Goal: Task Accomplishment & Management: Manage account settings

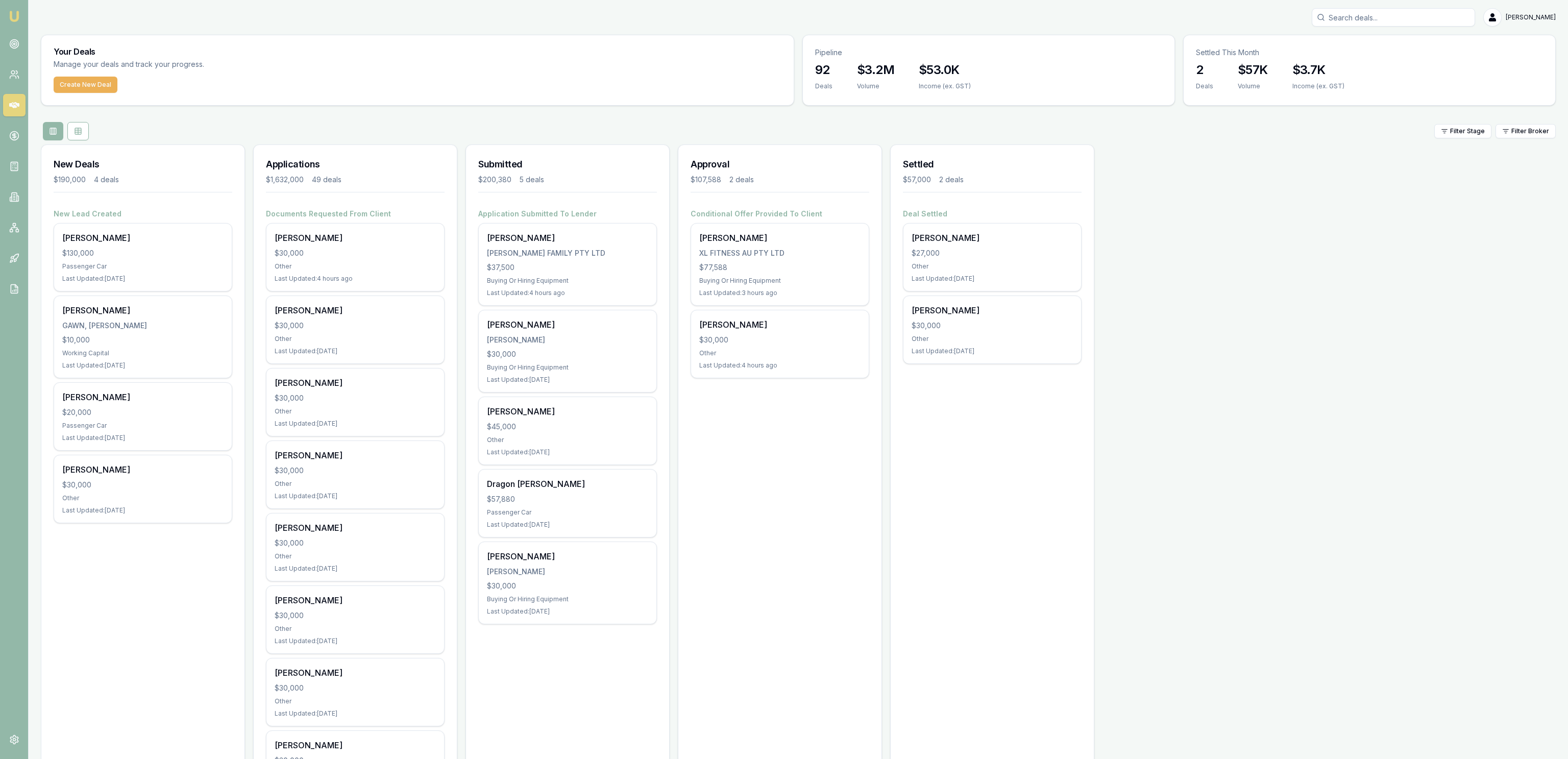
click at [793, 263] on div "$77,588" at bounding box center [780, 268] width 161 height 10
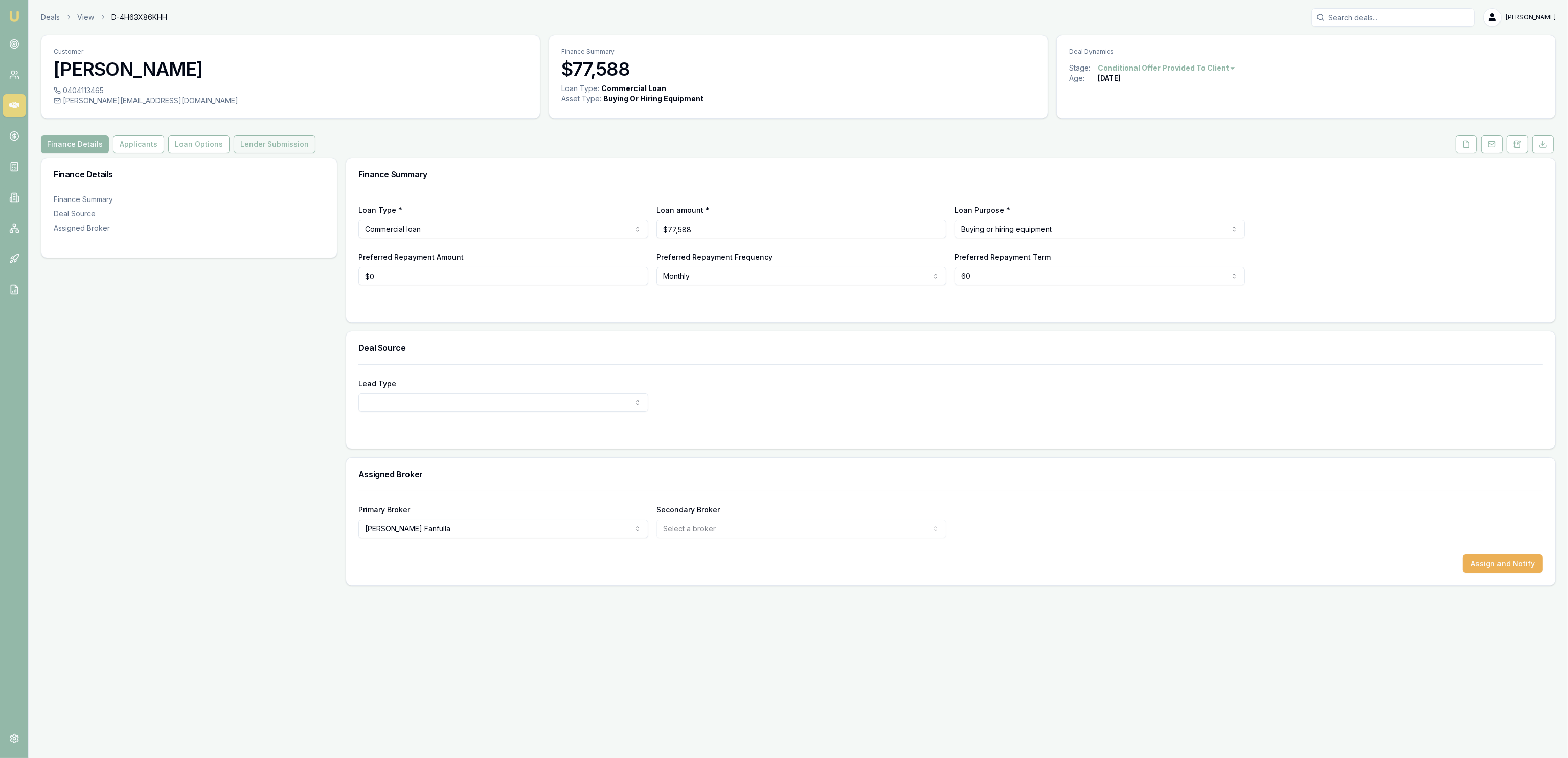
click at [252, 151] on button "Lender Submission" at bounding box center [274, 144] width 82 height 18
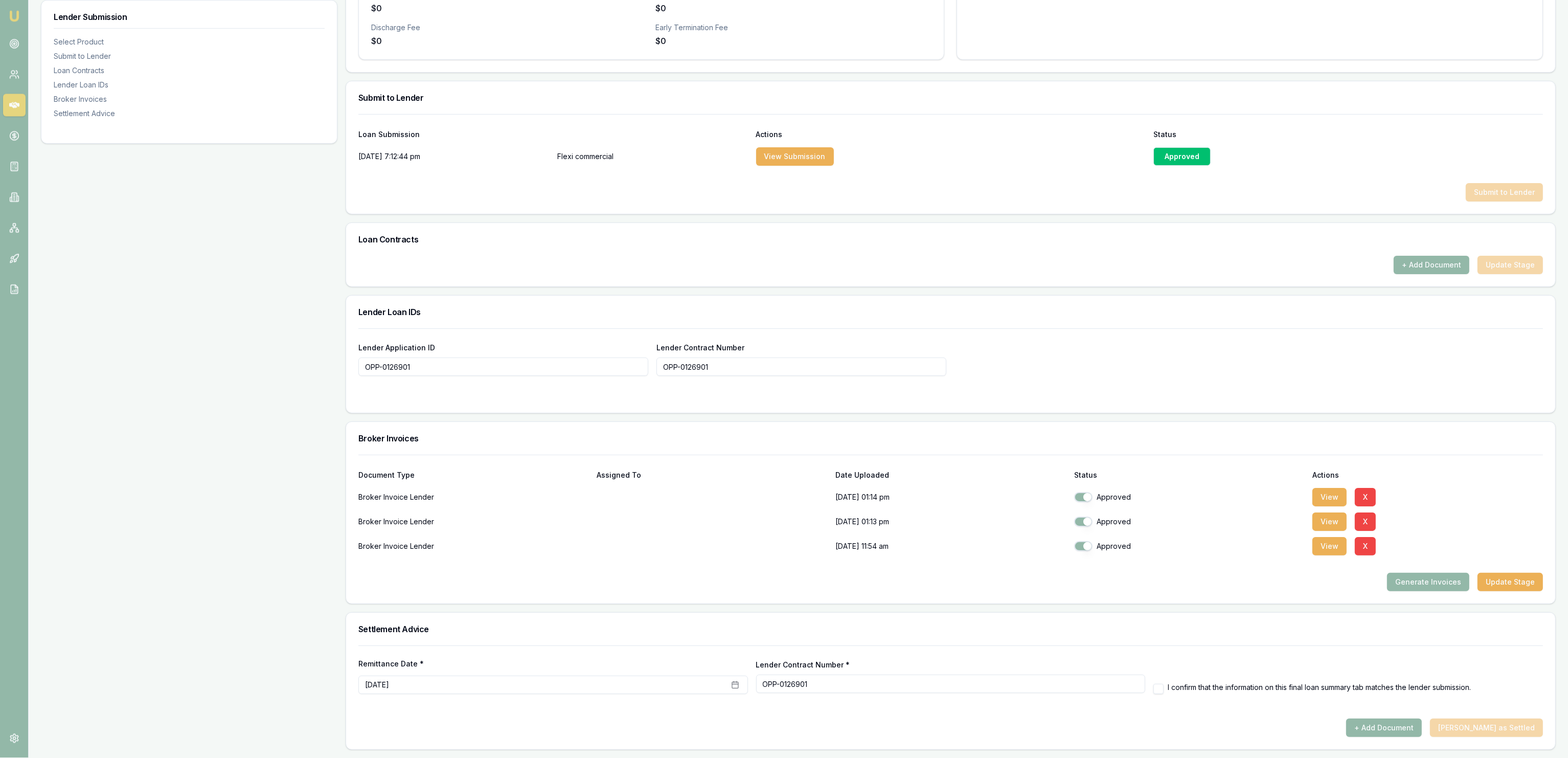
scroll to position [444, 0]
click at [1448, 263] on button "+ Add Document" at bounding box center [1432, 264] width 76 height 18
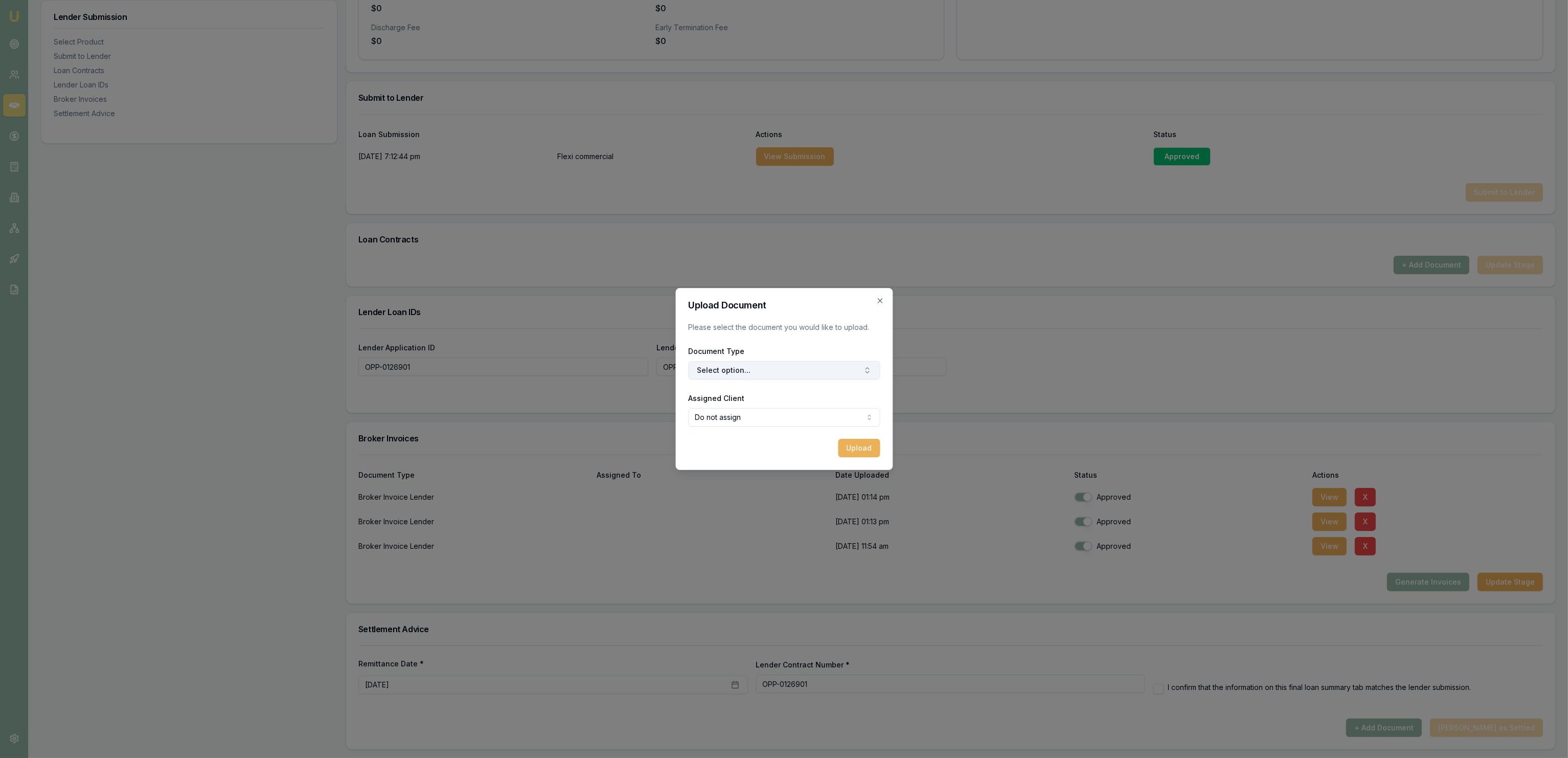
click at [788, 374] on button "Select option..." at bounding box center [784, 370] width 192 height 18
click at [790, 418] on div "Original Loan Contract" at bounding box center [789, 413] width 128 height 16
select select "U-FKK328I0BL"
click at [874, 454] on button "Upload" at bounding box center [859, 447] width 42 height 18
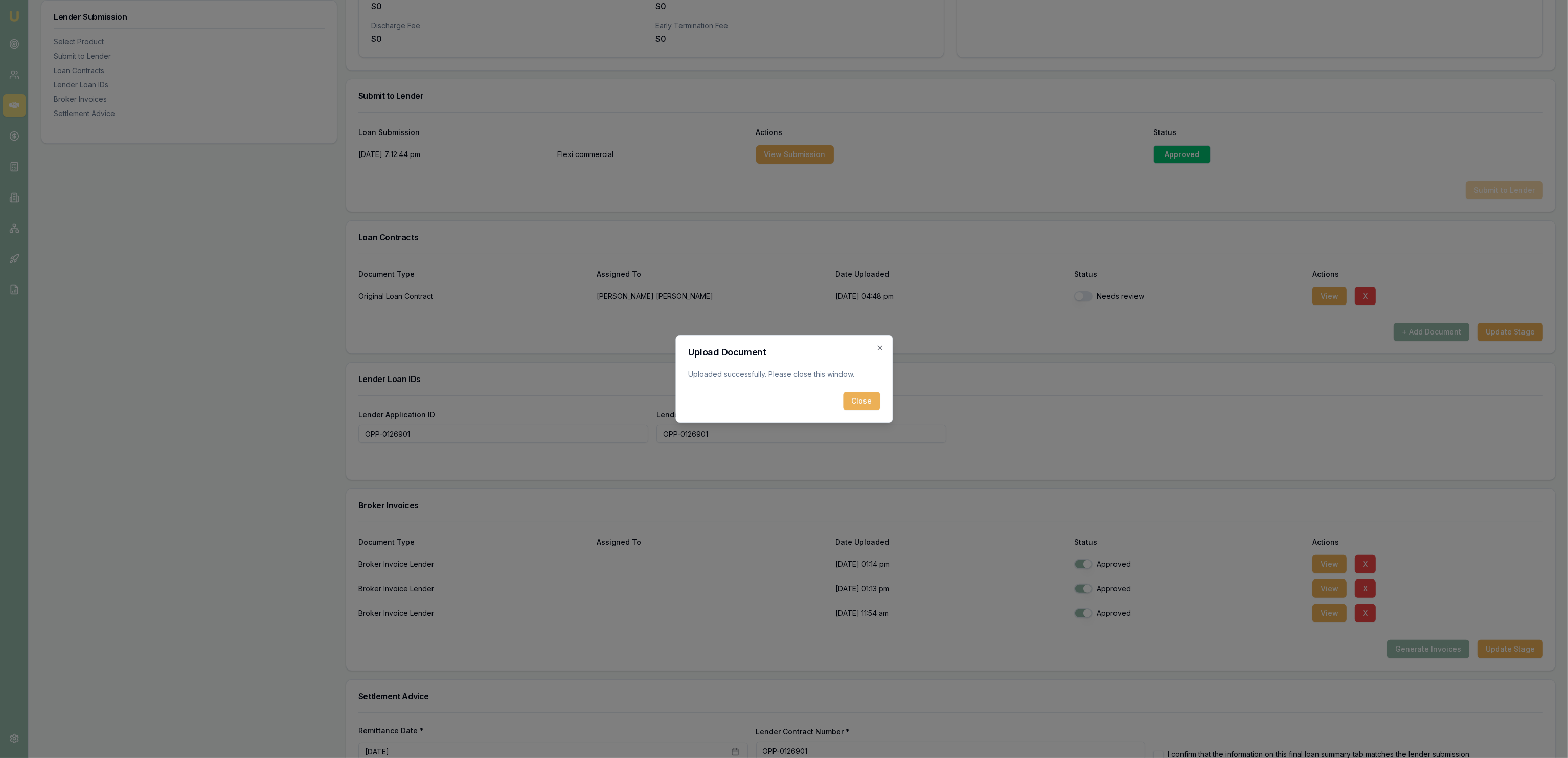
click at [875, 400] on button "Close" at bounding box center [862, 401] width 37 height 18
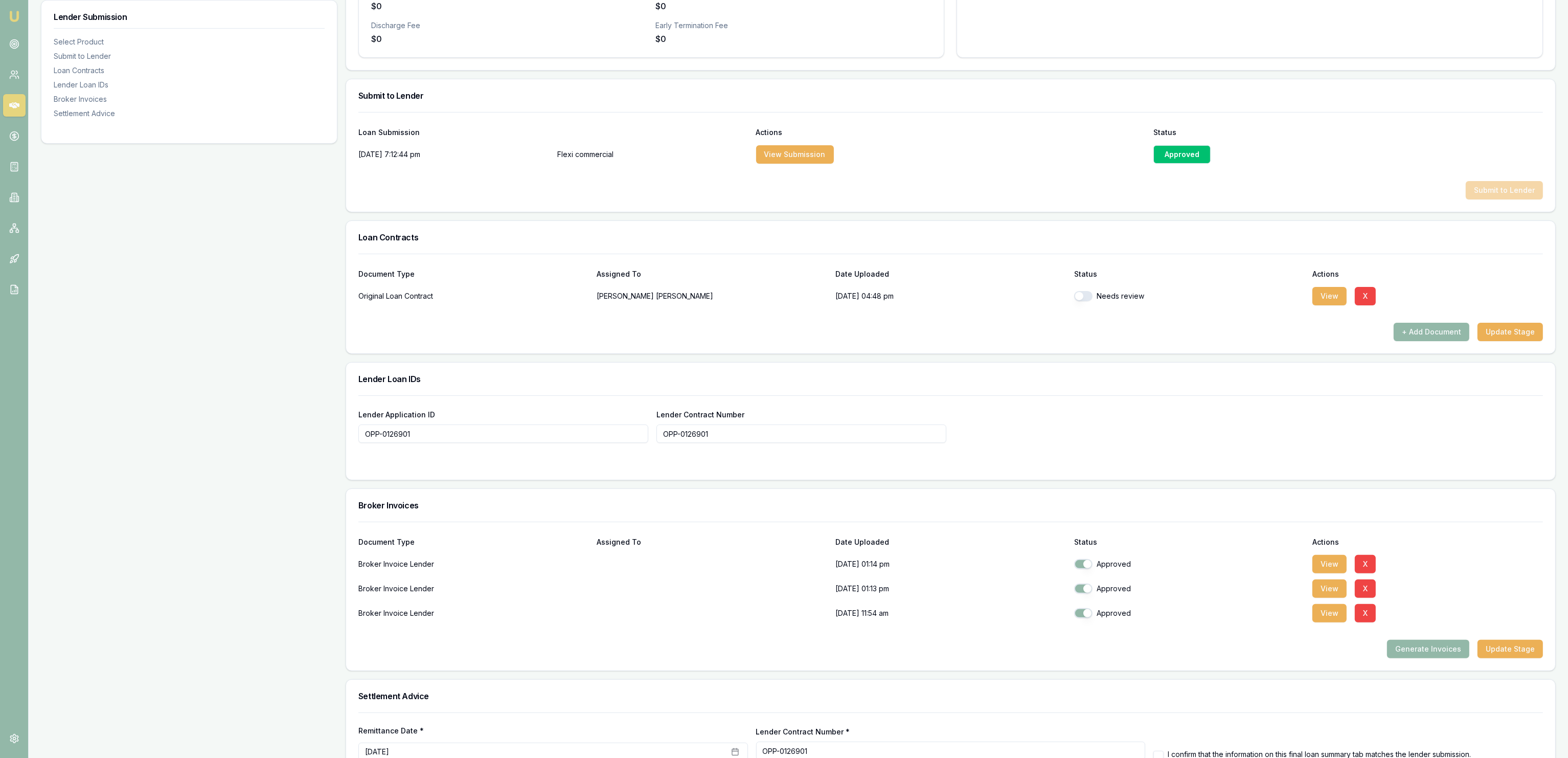
click at [1084, 296] on button "button" at bounding box center [1083, 296] width 18 height 10
checkbox input "true"
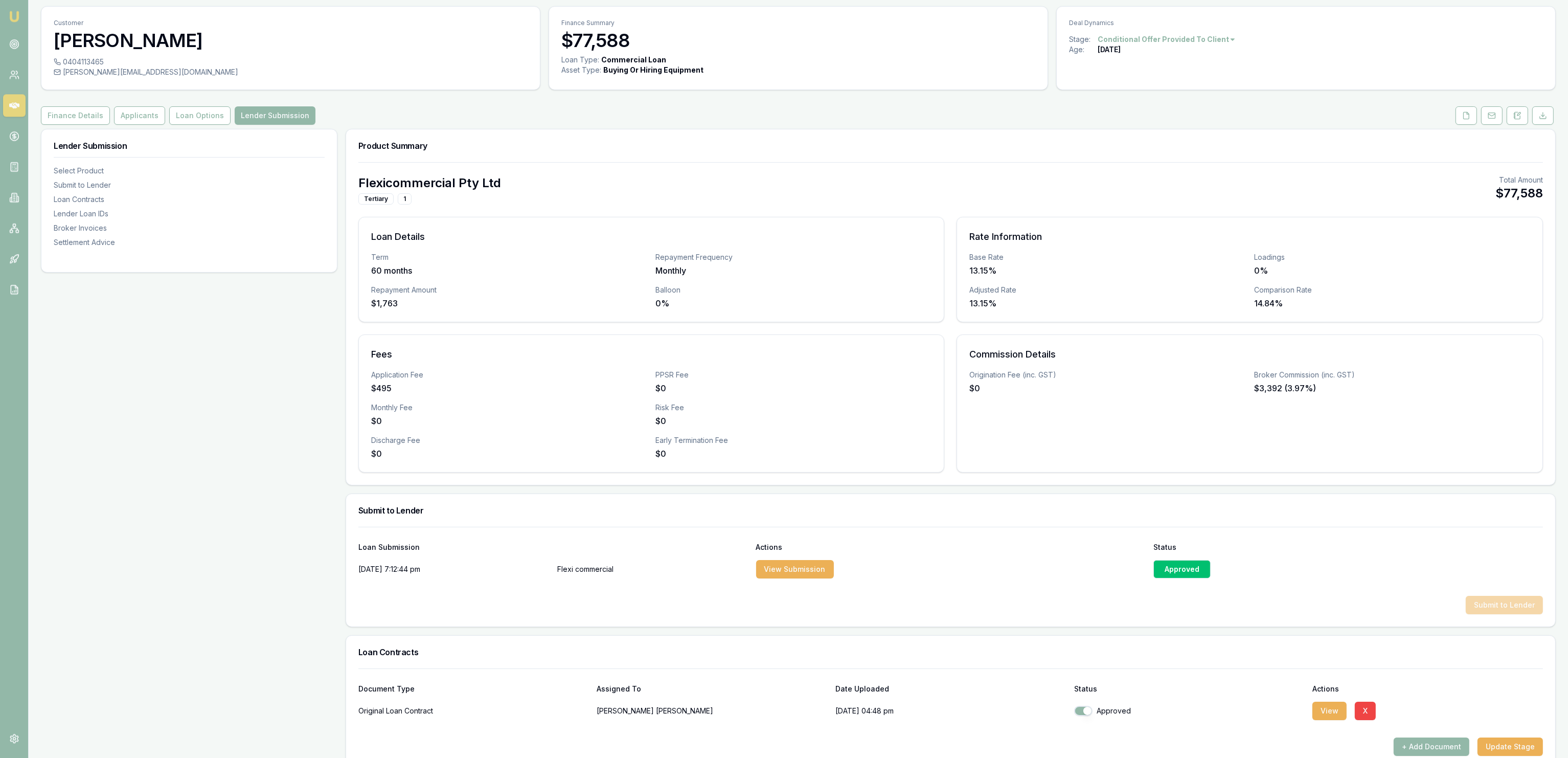
scroll to position [0, 0]
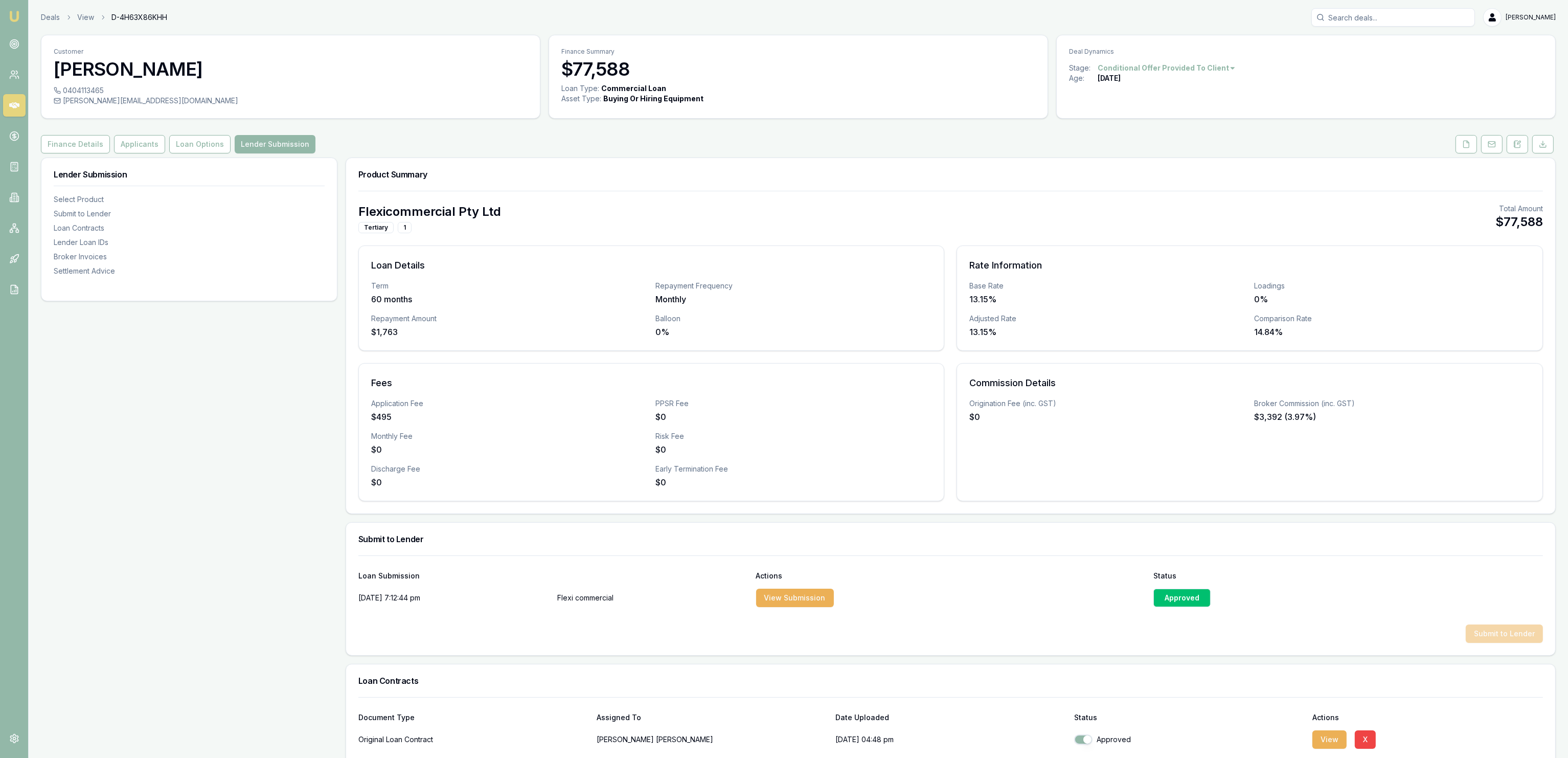
click at [212, 133] on div "Customer [PERSON_NAME] 0404113465 [PERSON_NAME][EMAIL_ADDRESS][DOMAIN_NAME] Fin…" at bounding box center [799, 648] width 1515 height 1226
click at [214, 141] on button "Loan Options" at bounding box center [199, 144] width 61 height 18
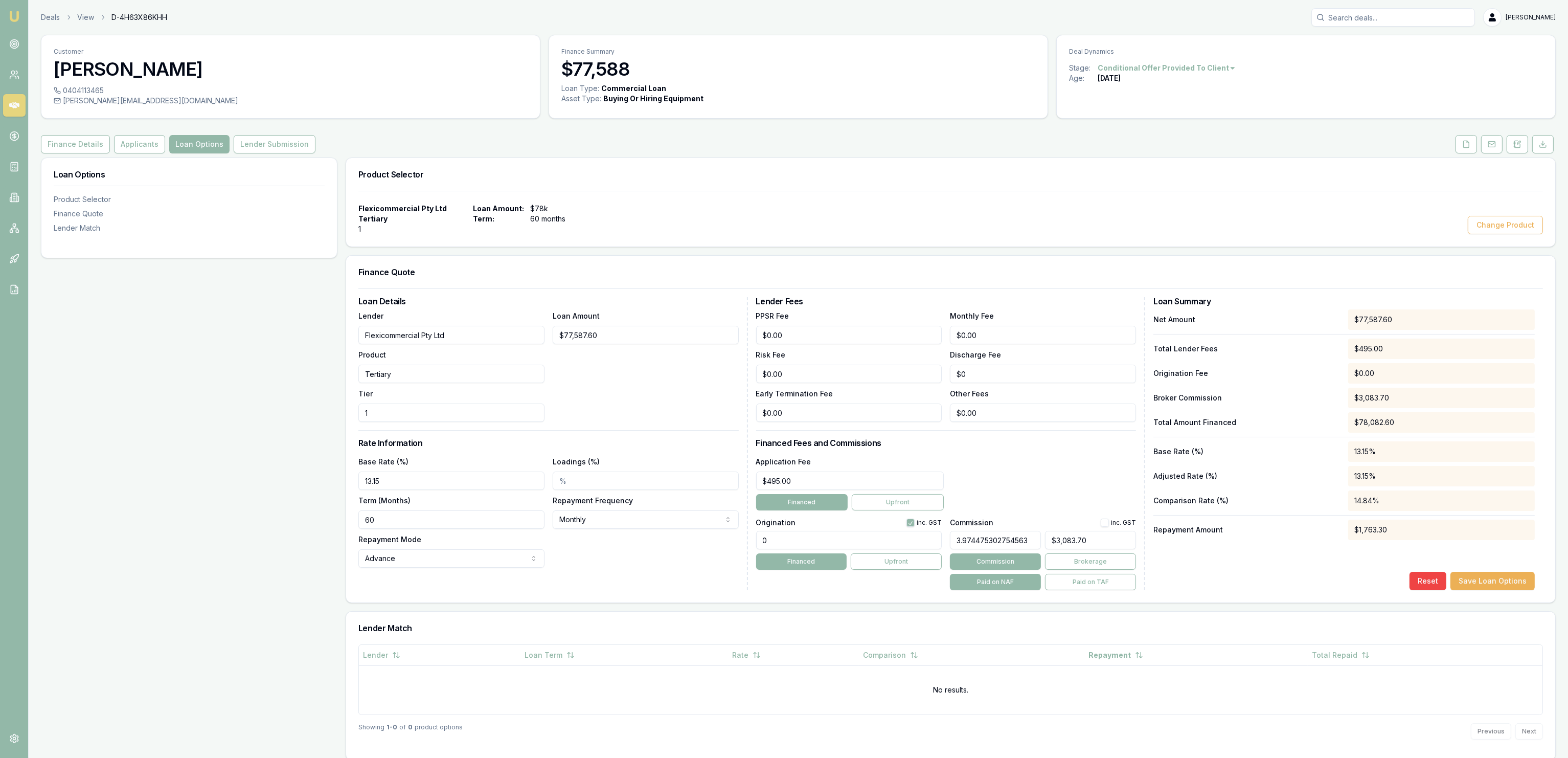
click at [136, 145] on button "Applicants" at bounding box center [139, 144] width 51 height 18
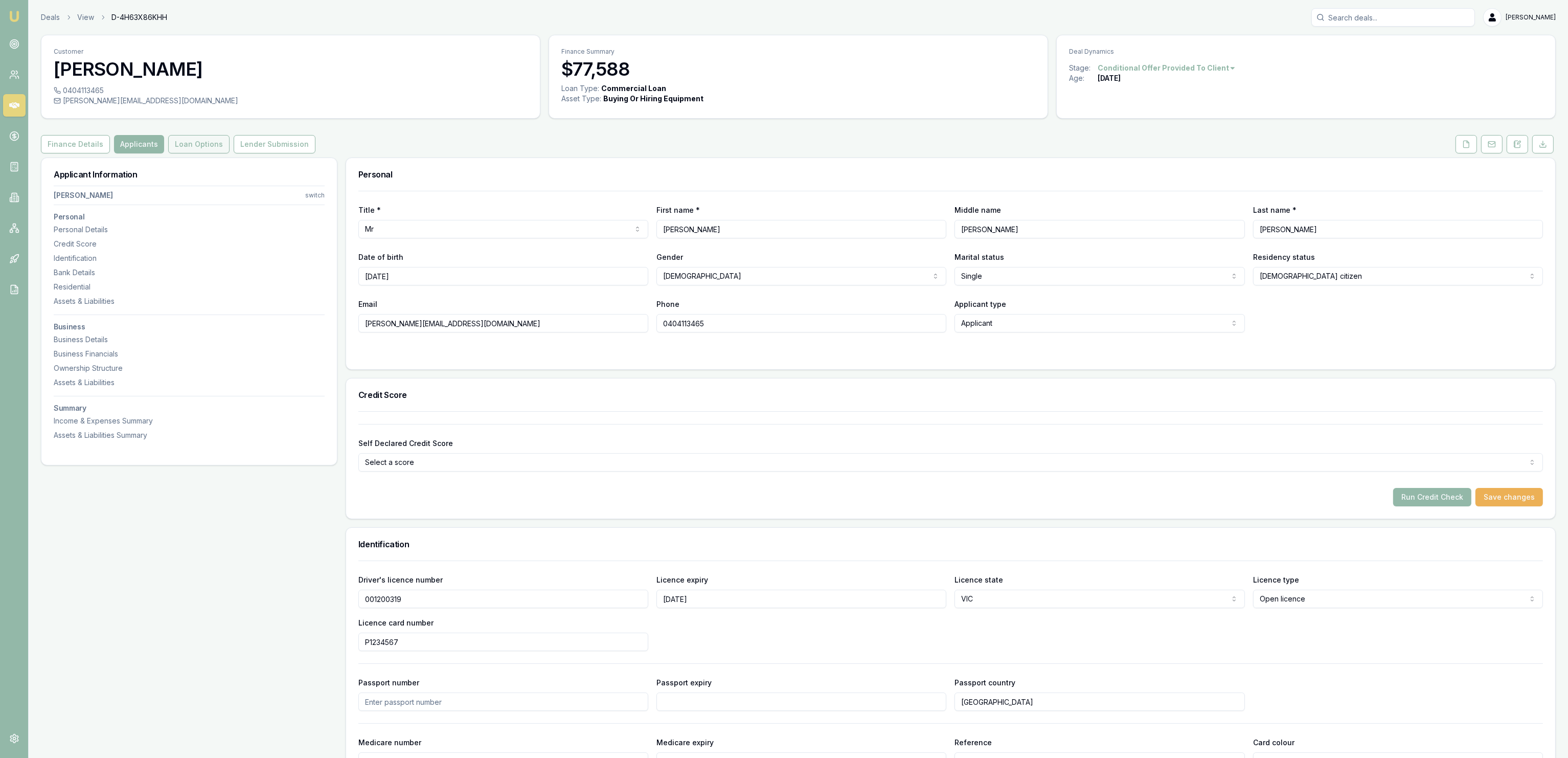
click at [168, 148] on button "Loan Options" at bounding box center [199, 144] width 61 height 18
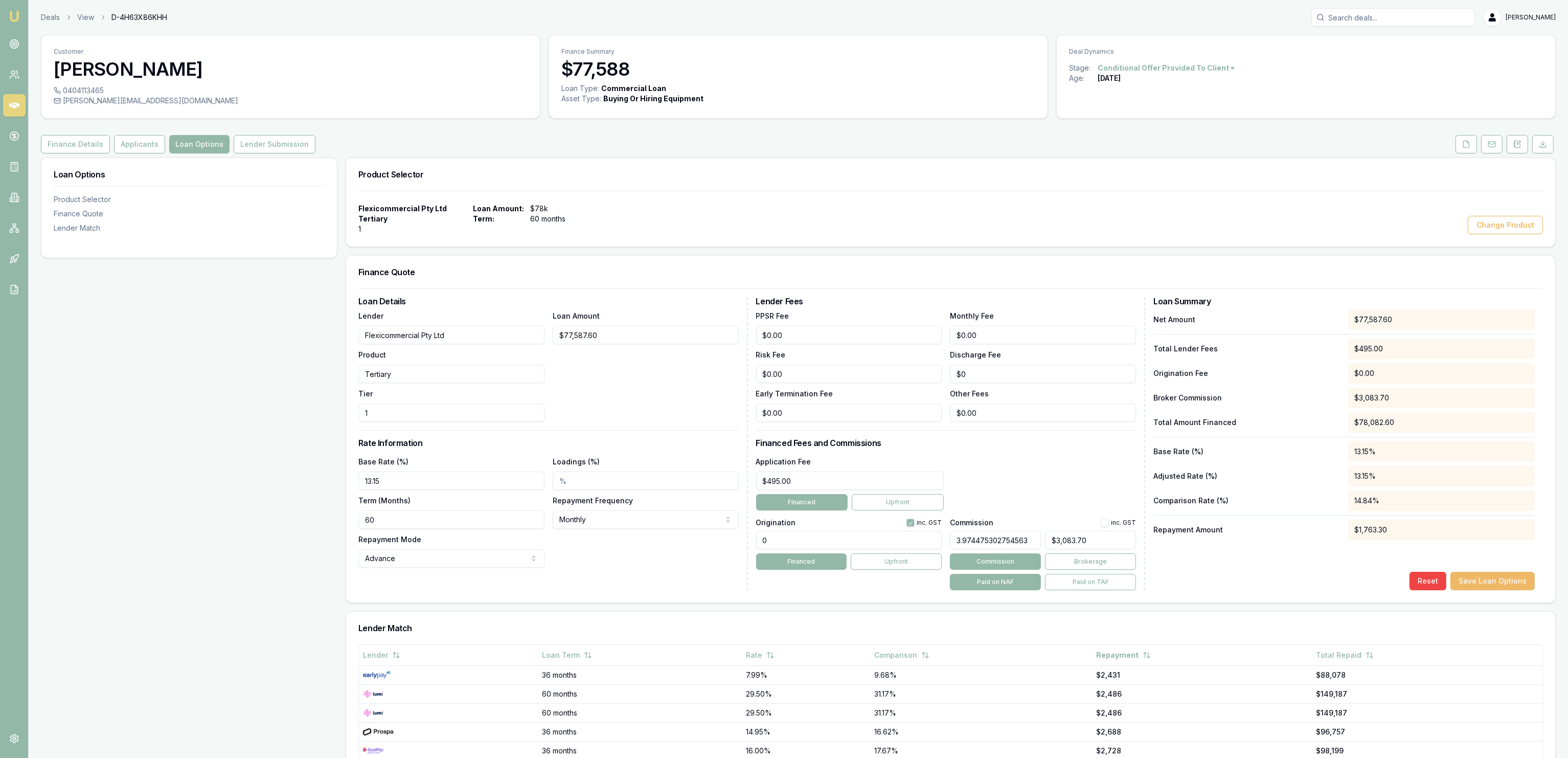
click at [1494, 584] on button "Save Loan Options" at bounding box center [1493, 581] width 85 height 18
click at [262, 137] on button "Lender Submission" at bounding box center [274, 144] width 82 height 18
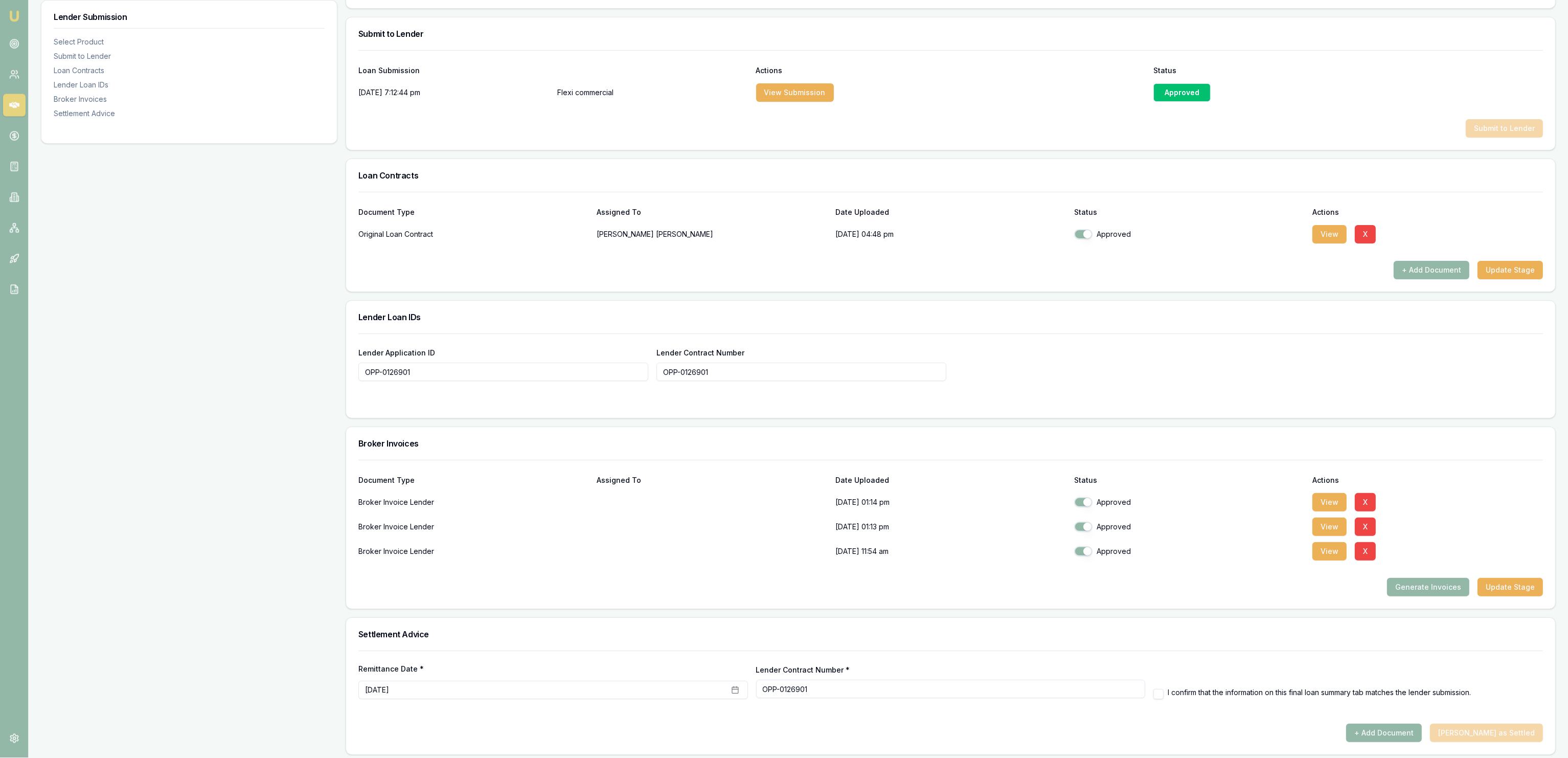
scroll to position [512, 0]
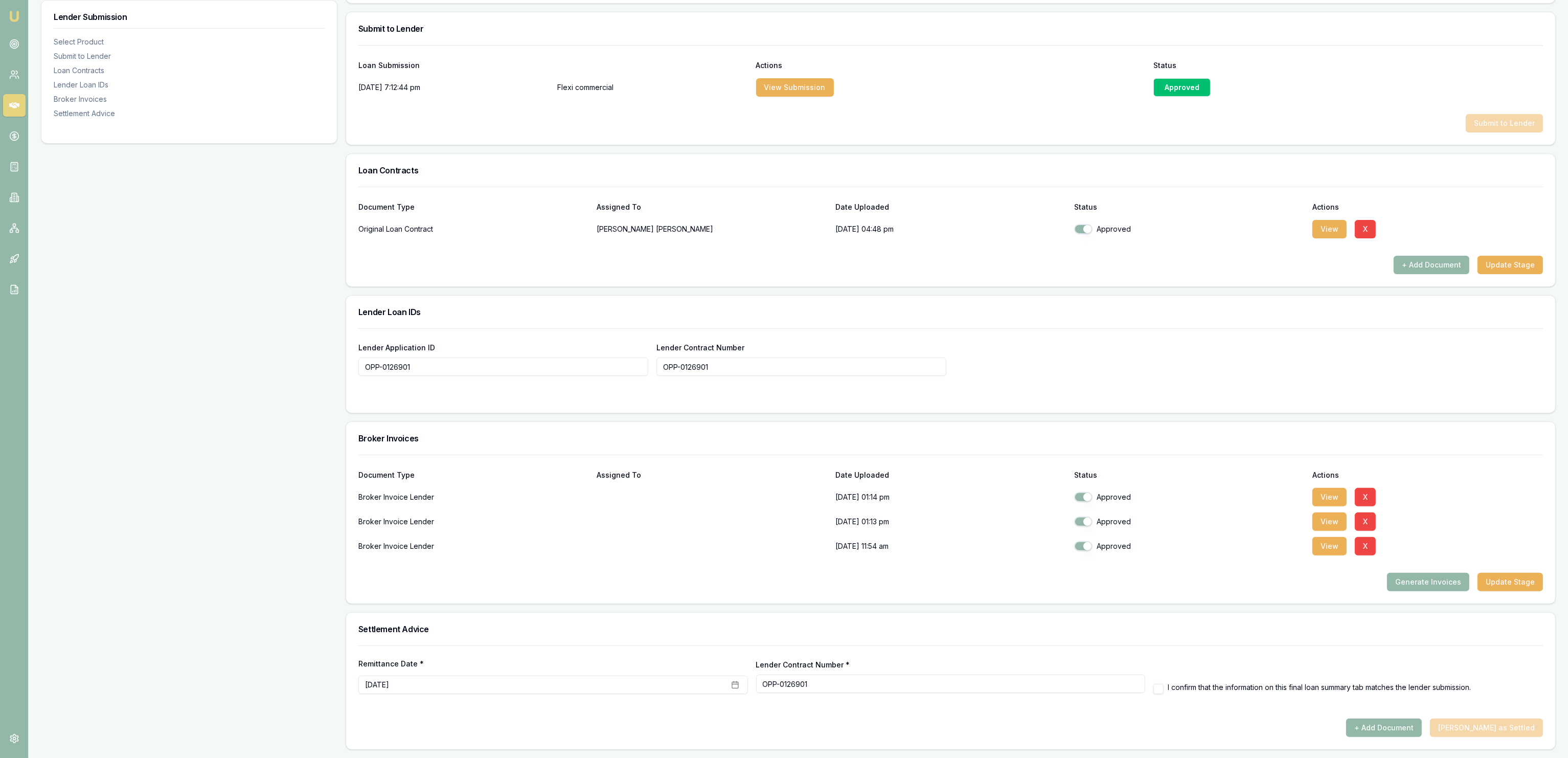
click at [1157, 693] on form "Remittance Date * [DATE] Lender Contract Number * OPP-0126901 I confirm that th…" at bounding box center [951, 682] width 1185 height 73
click at [1157, 691] on button "button" at bounding box center [1159, 689] width 10 height 10
checkbox input "true"
click at [1478, 463] on div "Document Type Assigned To Date Uploaded Status Actions" at bounding box center [951, 469] width 1185 height 28
click at [1419, 734] on button "+ Add Document" at bounding box center [1384, 728] width 76 height 18
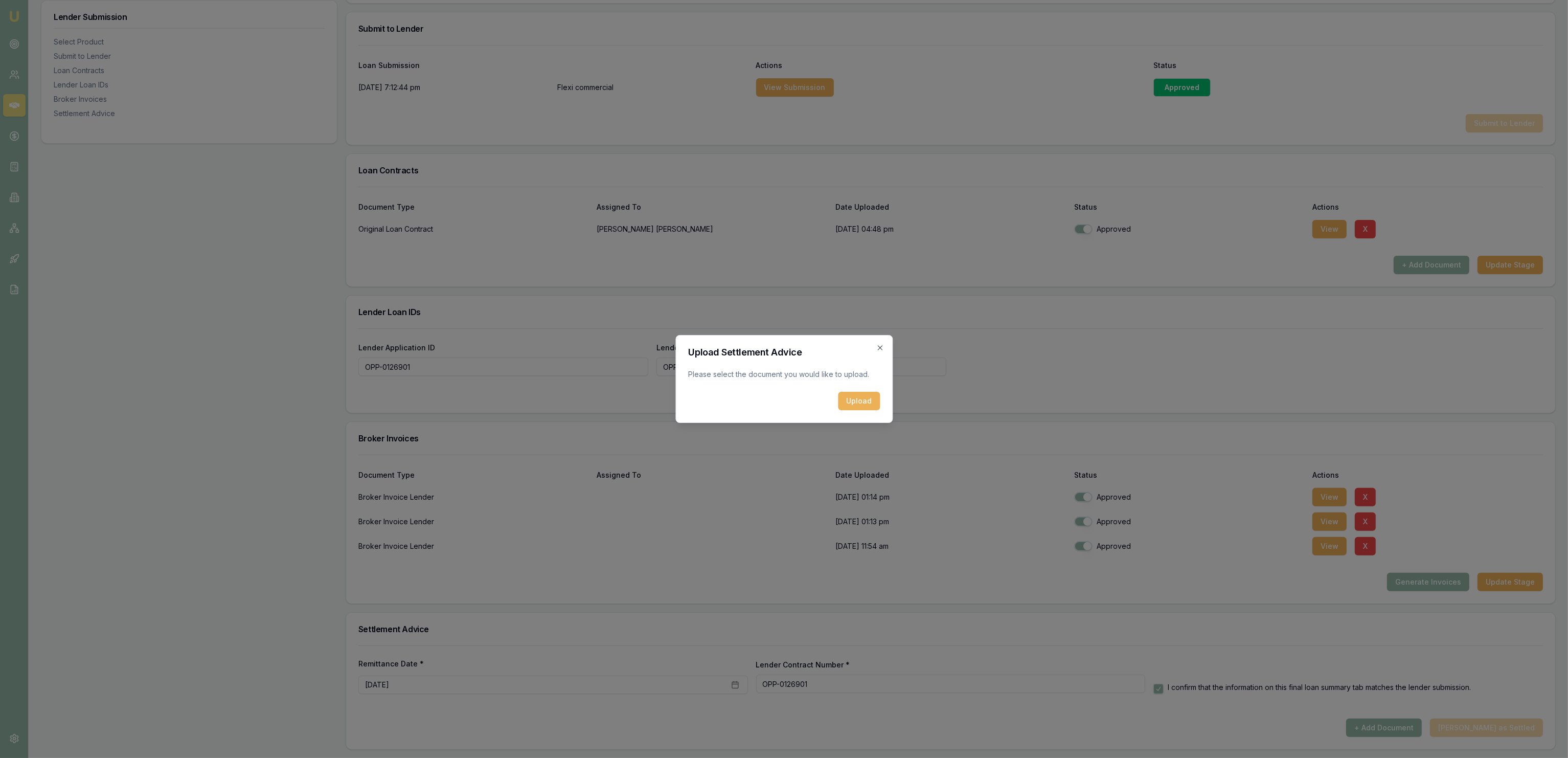
click at [881, 403] on div "Upload Settlement Advice Please select the document you would like to upload. U…" at bounding box center [784, 379] width 218 height 88
click at [862, 402] on button "Upload" at bounding box center [859, 401] width 42 height 18
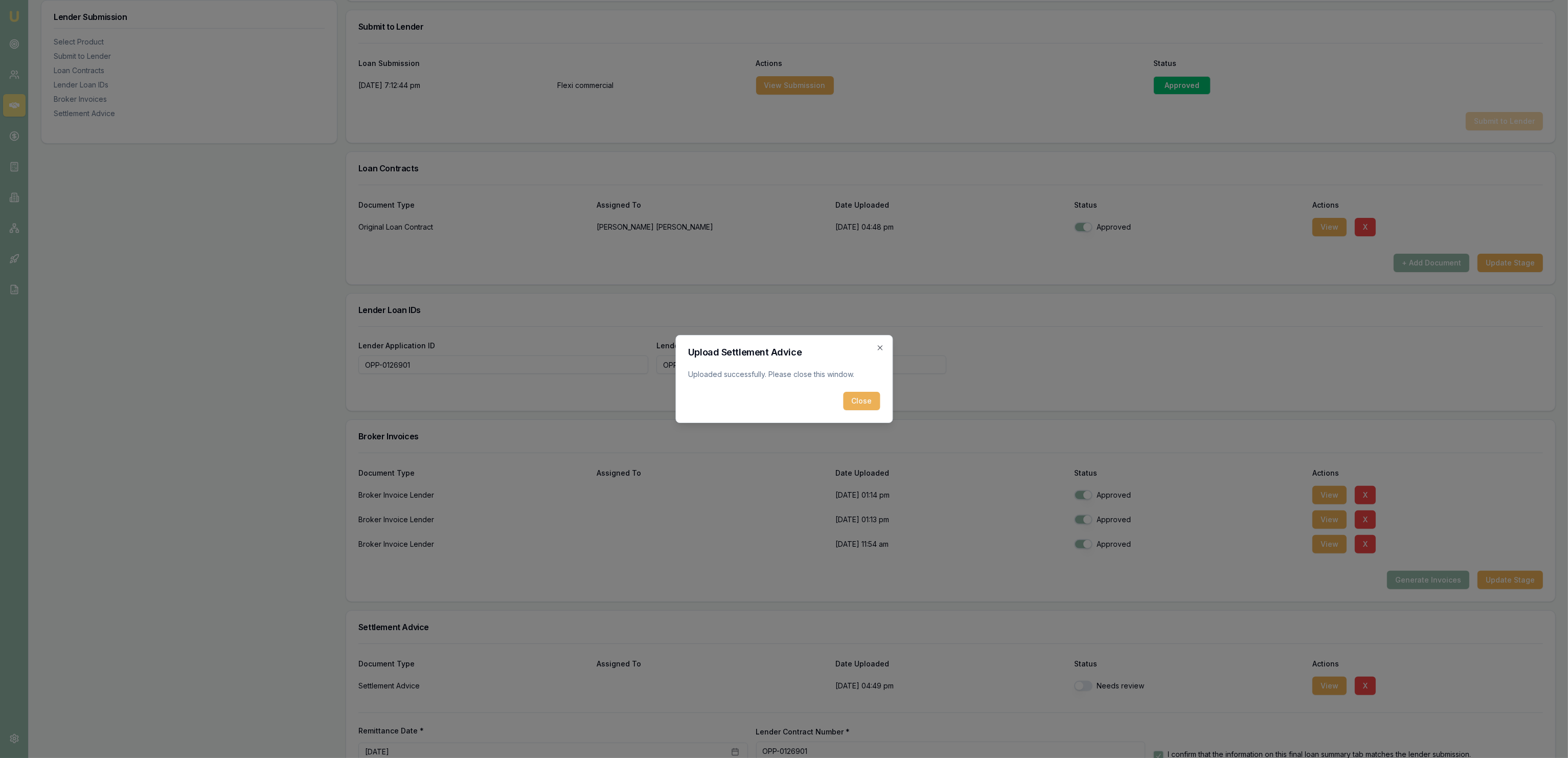
click at [860, 403] on button "Close" at bounding box center [862, 401] width 37 height 18
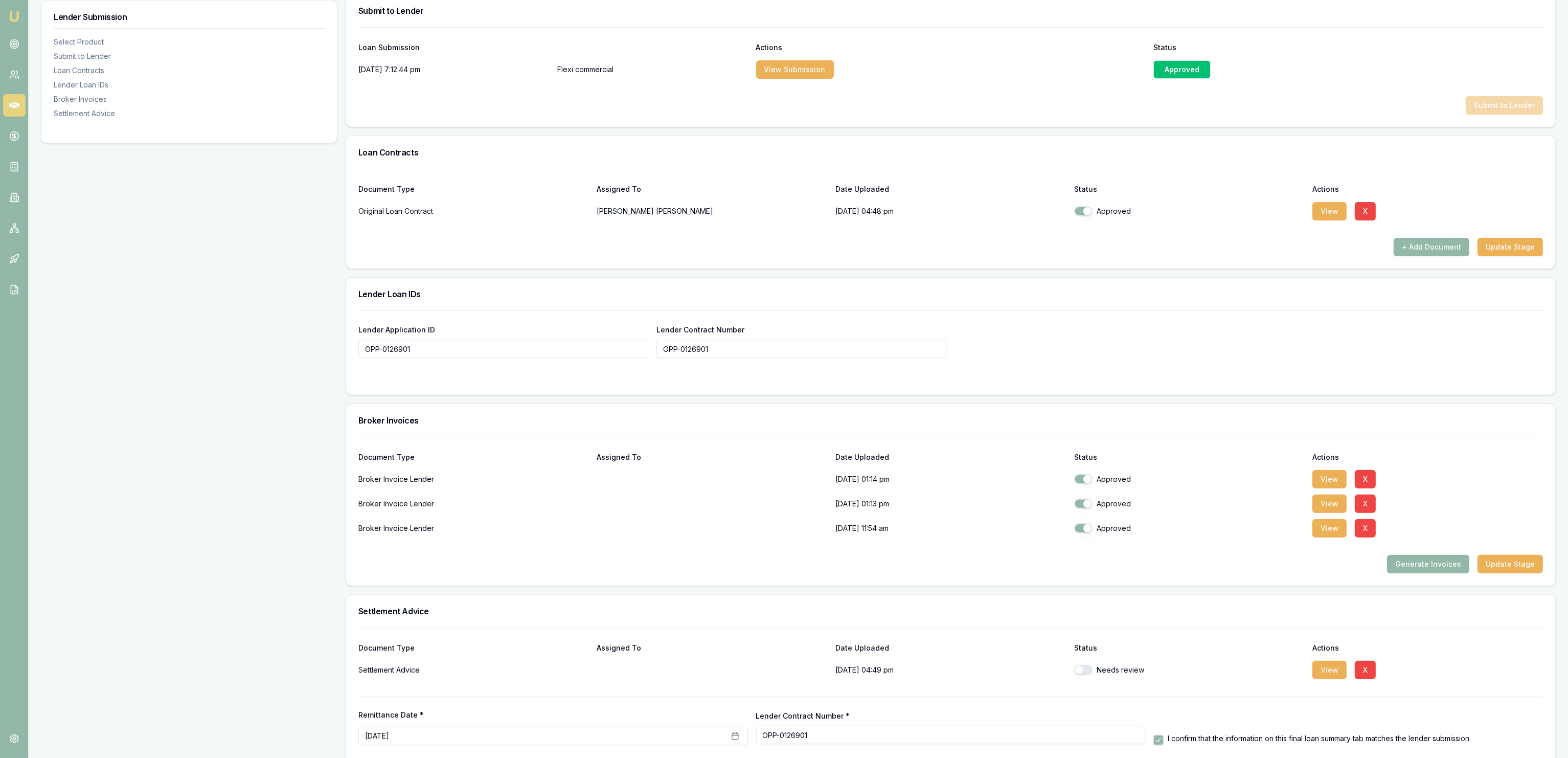
scroll to position [568, 0]
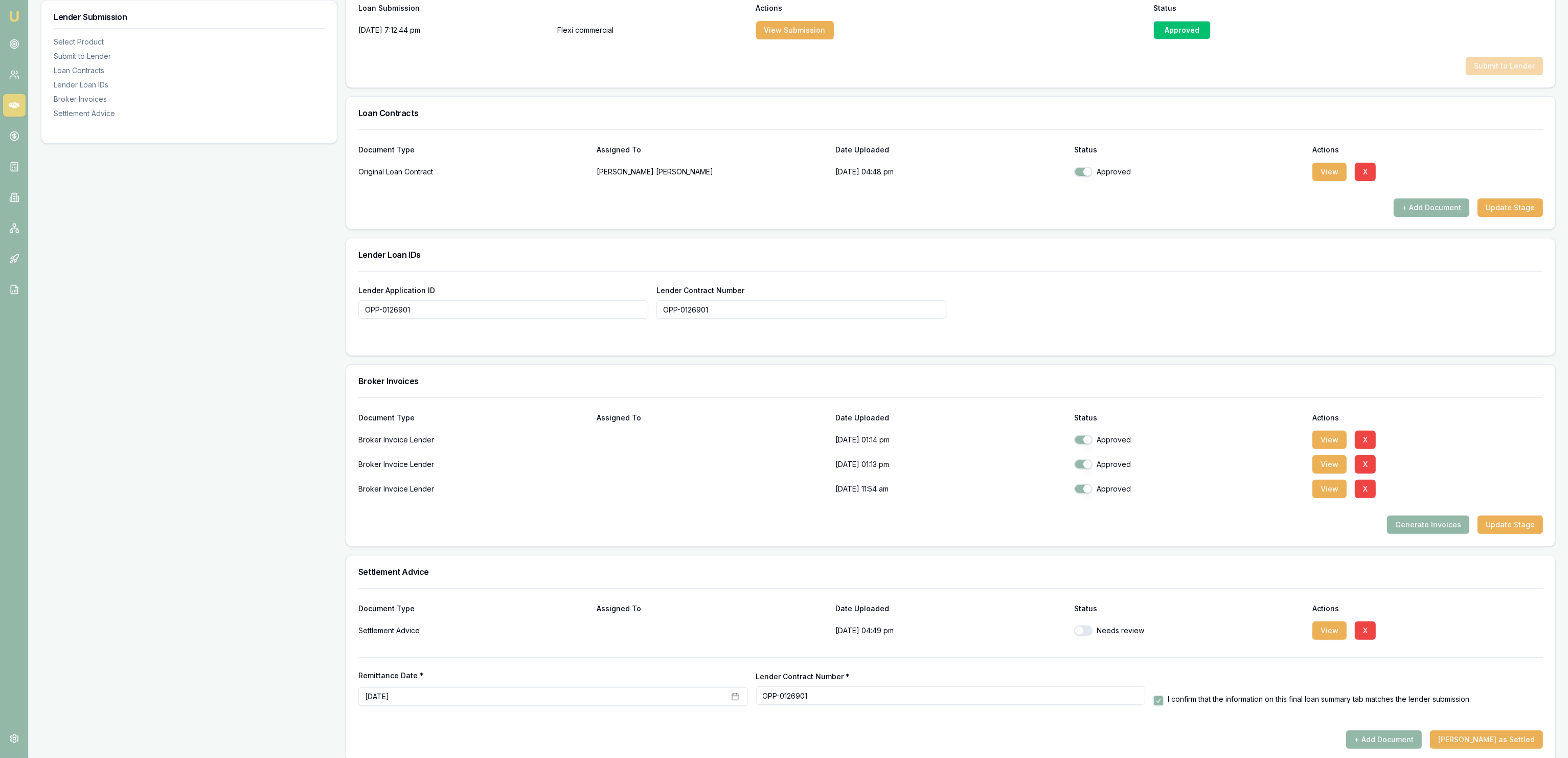
click at [1082, 632] on button "button" at bounding box center [1083, 631] width 18 height 10
checkbox input "true"
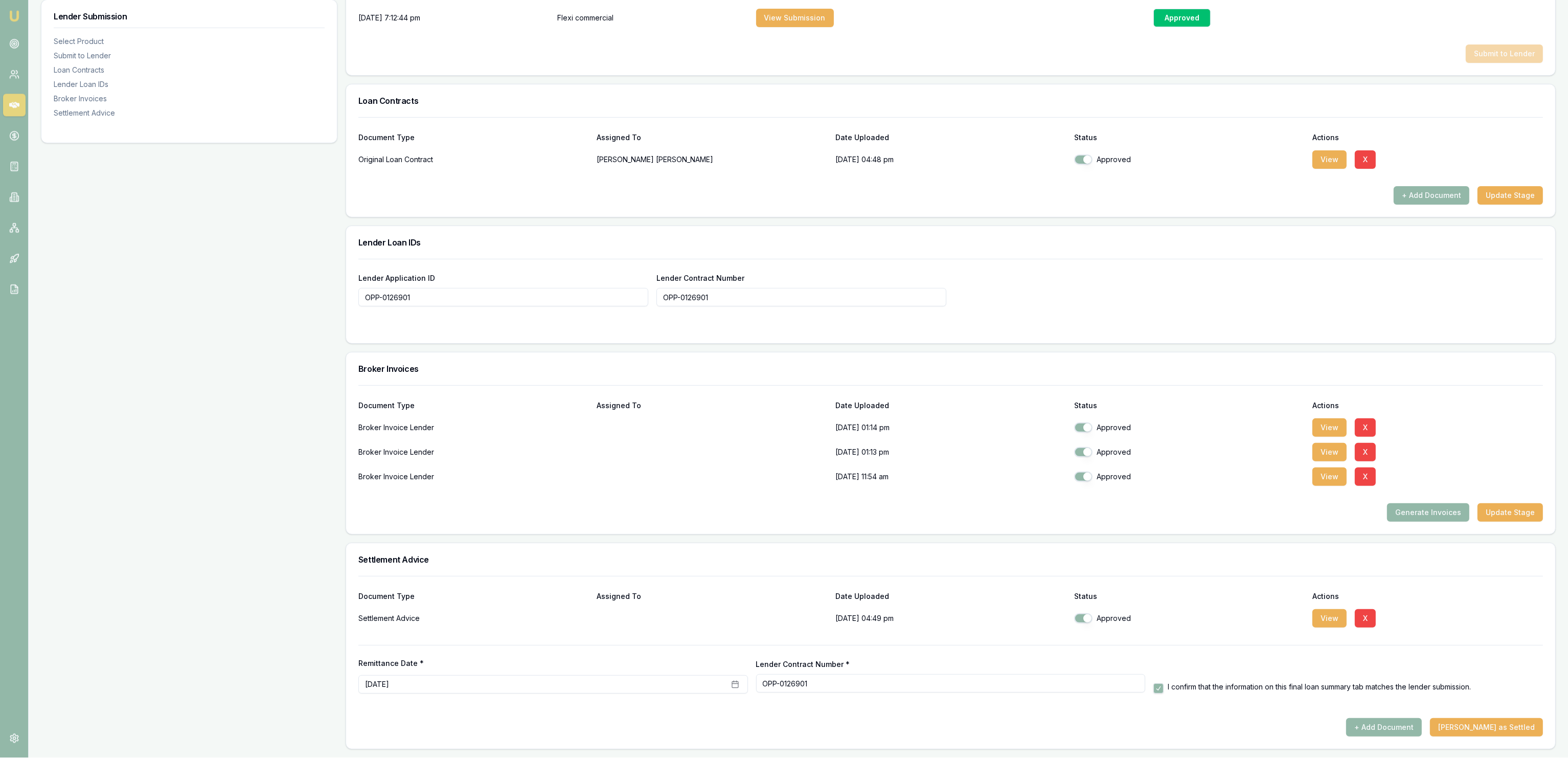
scroll to position [582, 0]
click at [1473, 728] on button "[PERSON_NAME] as Settled" at bounding box center [1486, 728] width 113 height 18
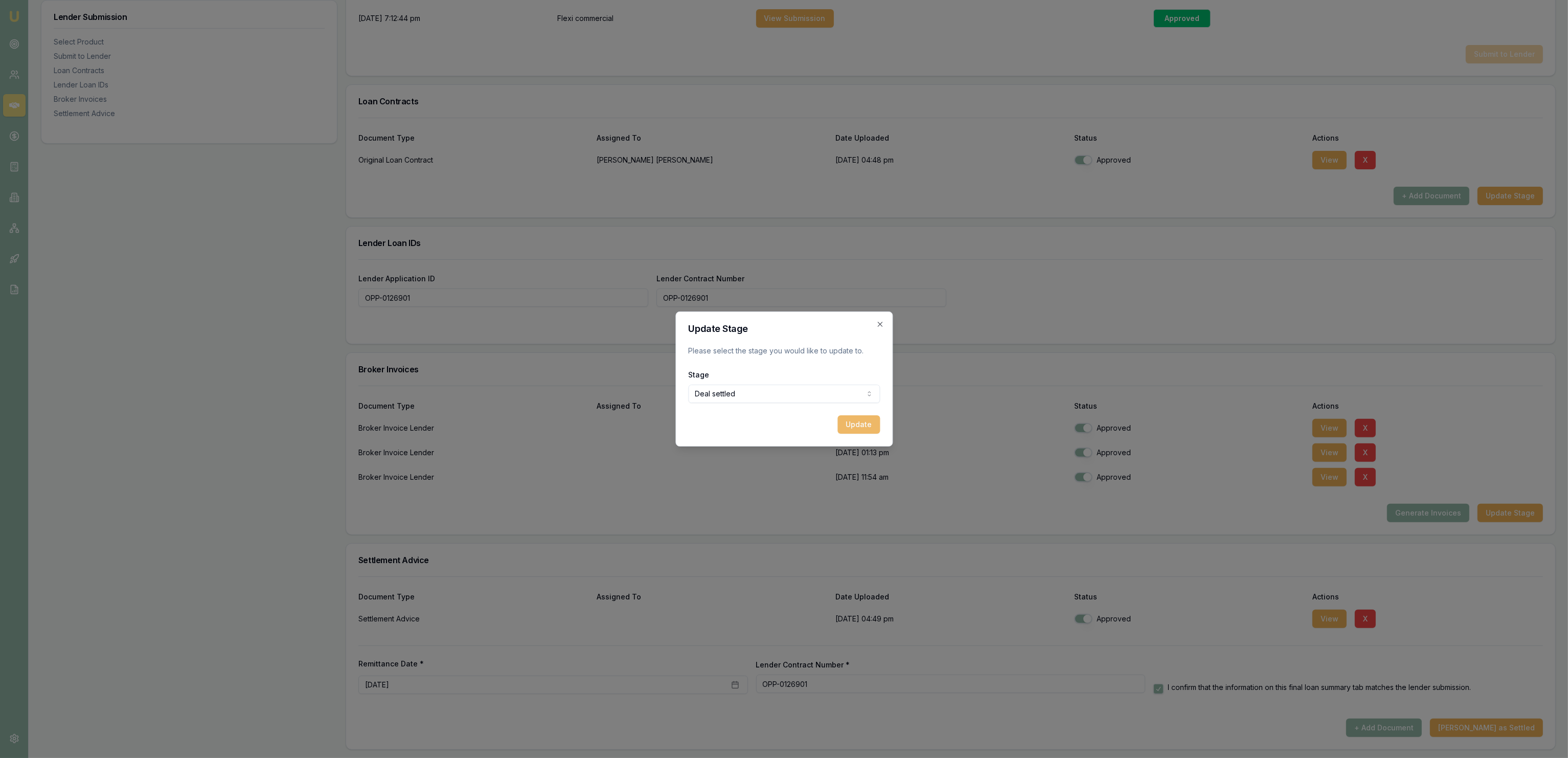
click at [857, 430] on button "Update" at bounding box center [858, 424] width 42 height 18
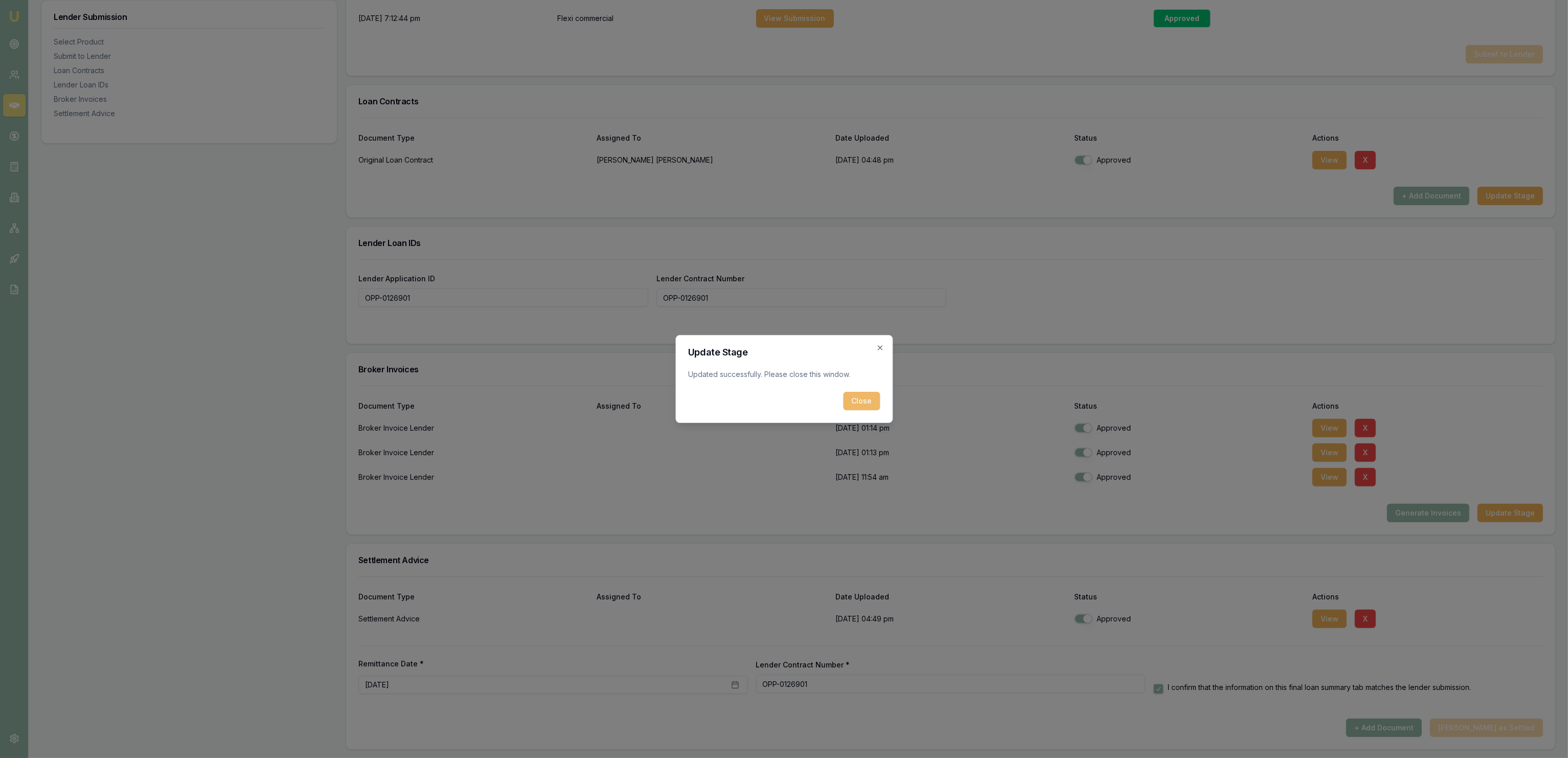
click at [864, 398] on button "Close" at bounding box center [862, 401] width 37 height 18
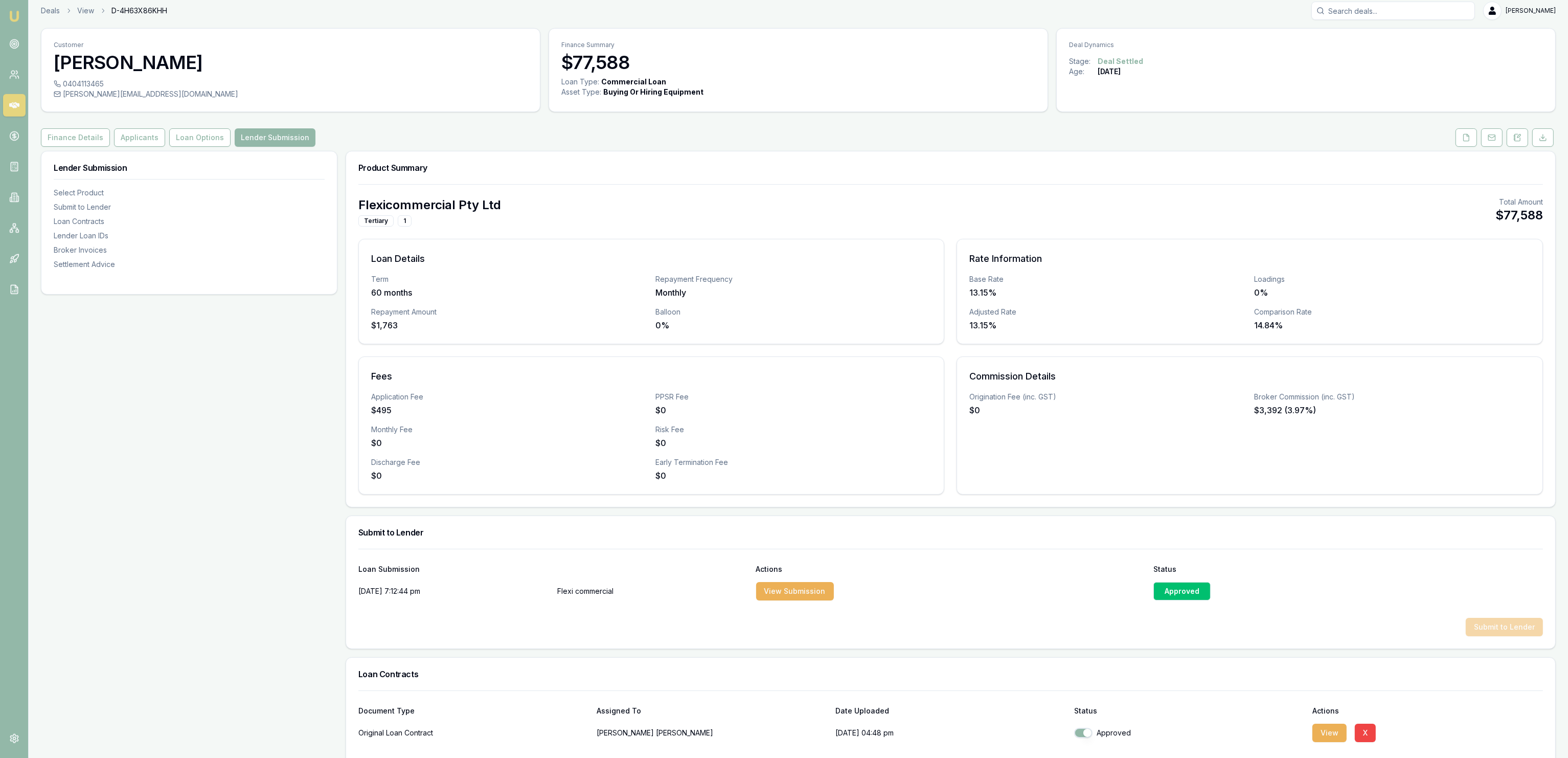
scroll to position [0, 0]
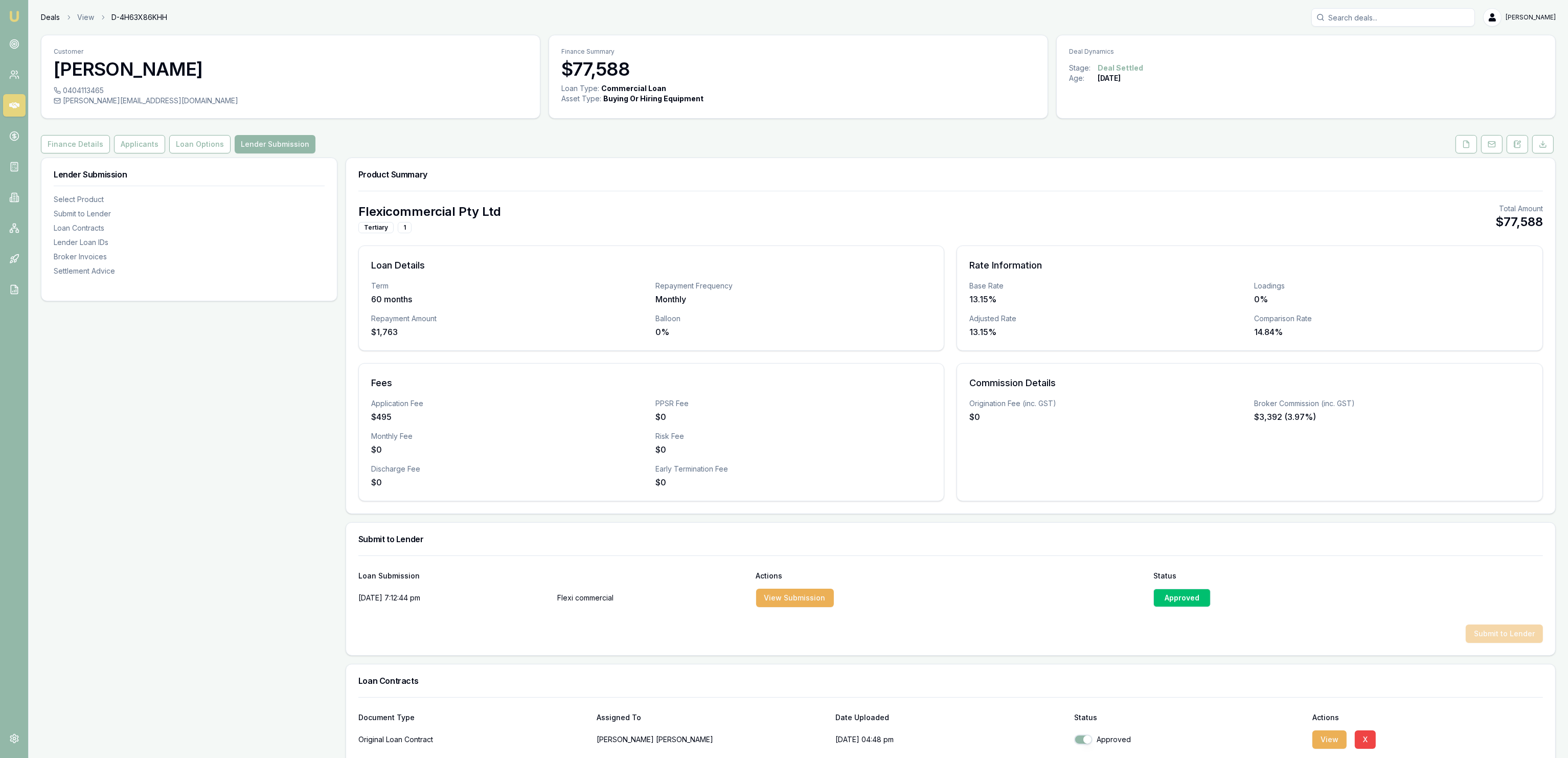
click at [47, 15] on link "Deals" at bounding box center [50, 17] width 19 height 10
